Goal: Information Seeking & Learning: Learn about a topic

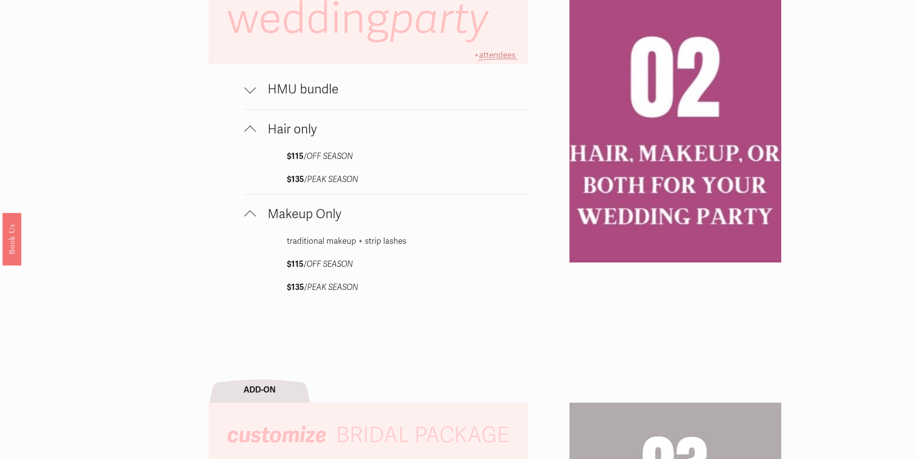
scroll to position [722, 0]
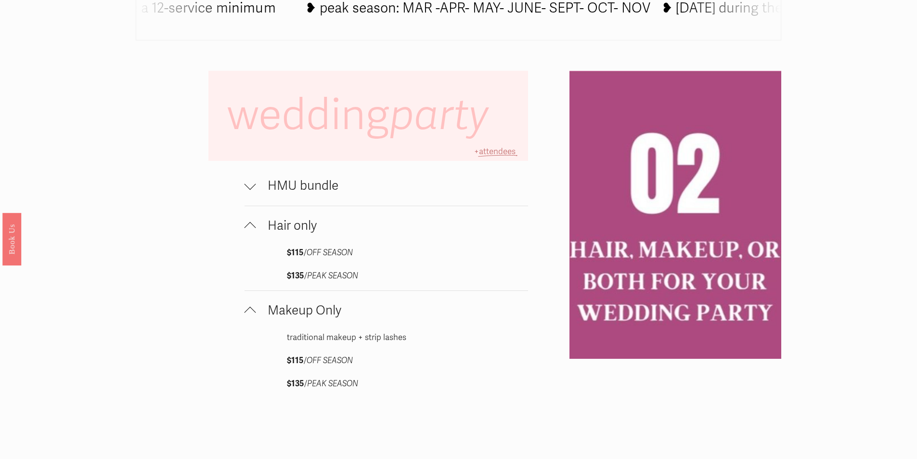
click at [298, 183] on span "HMU bundle" at bounding box center [392, 185] width 273 height 15
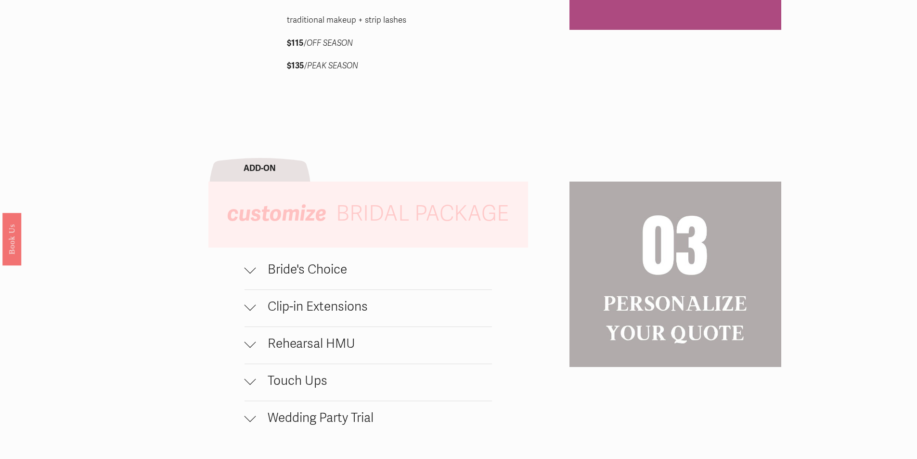
scroll to position [1156, 0]
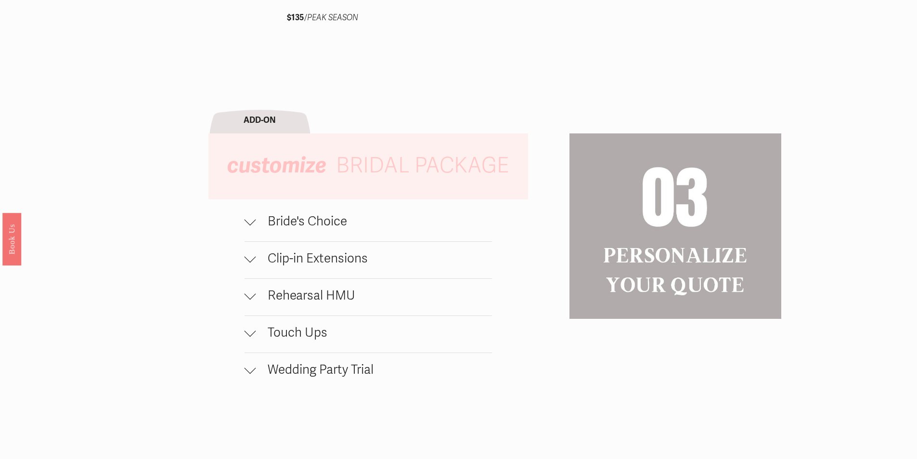
click at [298, 228] on span "Bride's Choice" at bounding box center [374, 221] width 236 height 15
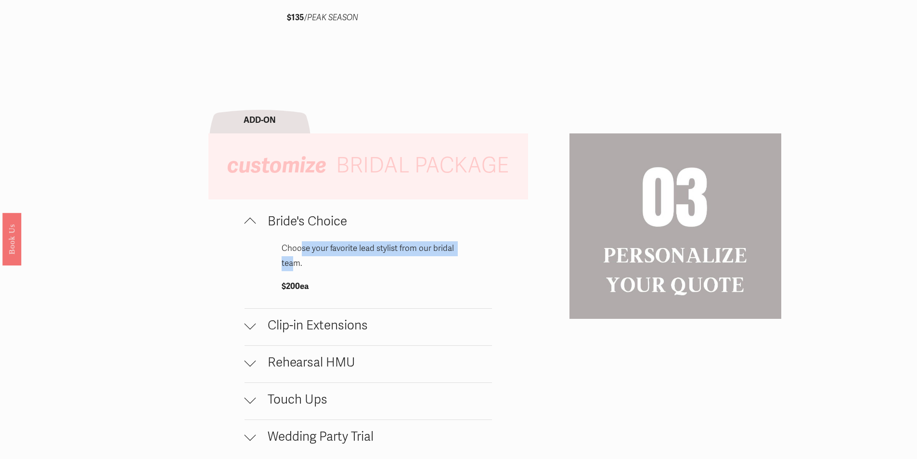
drag, startPoint x: 300, startPoint y: 254, endPoint x: 296, endPoint y: 268, distance: 14.8
click at [296, 268] on p "Choose your favorite lead stylist from our bridal team." at bounding box center [368, 255] width 173 height 29
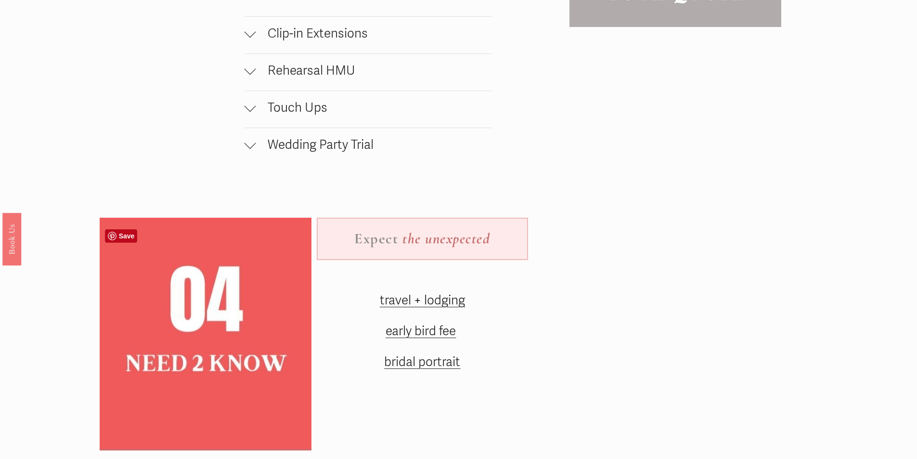
scroll to position [1445, 0]
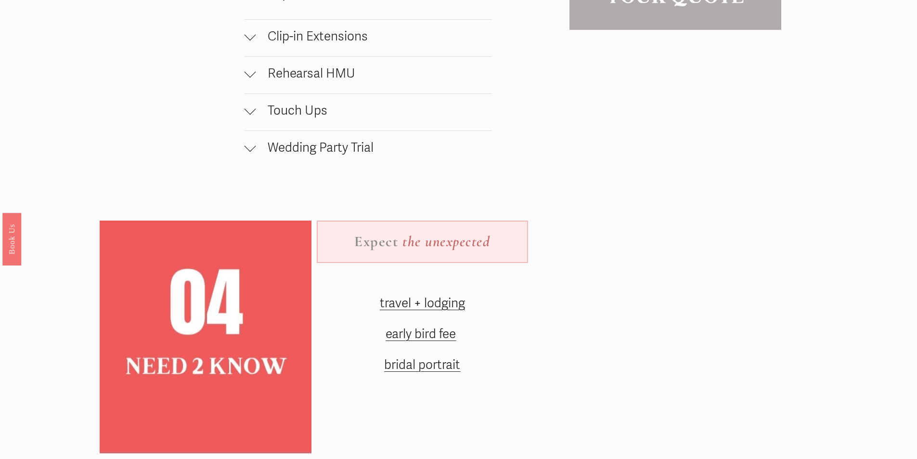
click at [323, 116] on span "Touch Ups" at bounding box center [374, 110] width 236 height 15
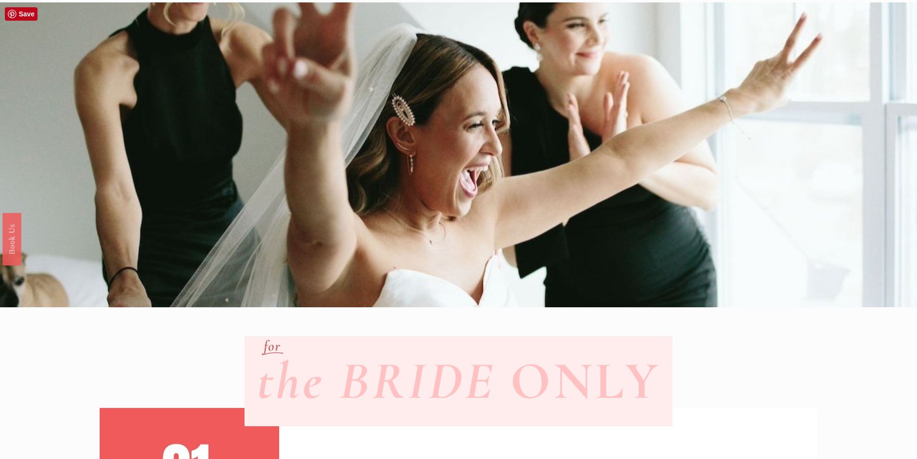
scroll to position [0, 0]
